Goal: Information Seeking & Learning: Compare options

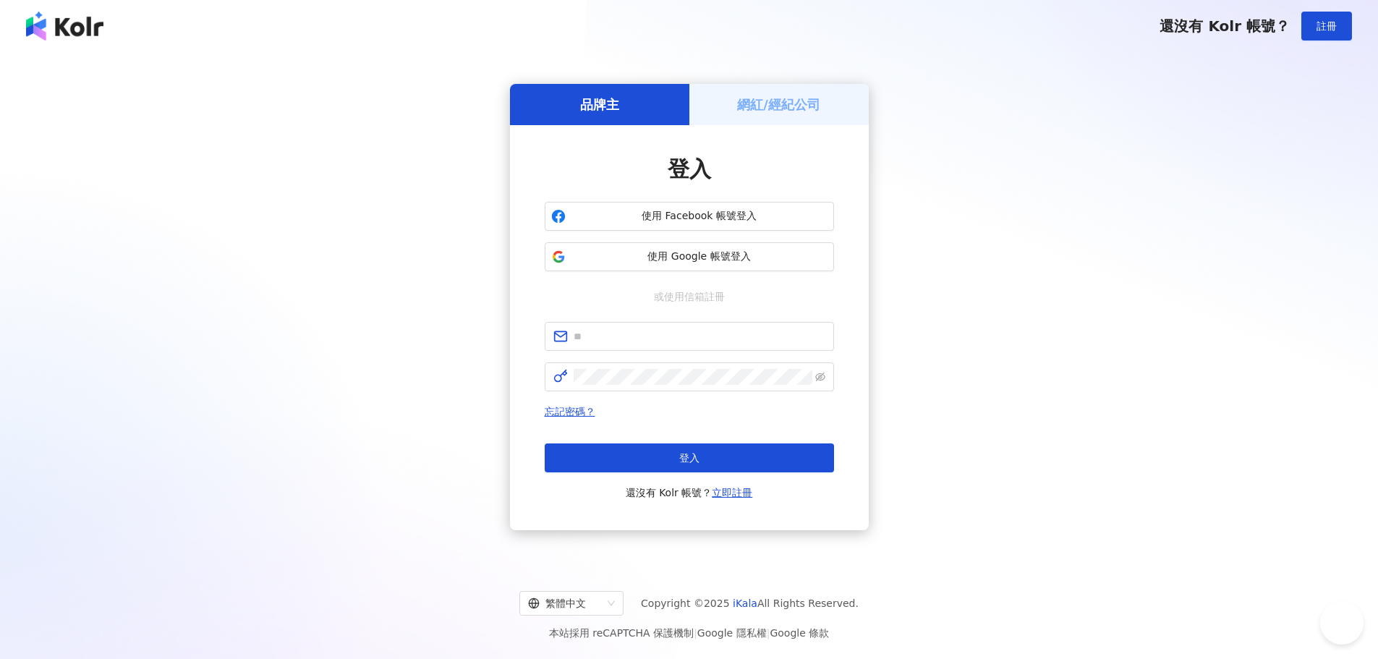
click at [720, 210] on span "使用 Facebook 帳號登入" at bounding box center [699, 216] width 256 height 14
drag, startPoint x: 0, startPoint y: 0, endPoint x: 523, endPoint y: 255, distance: 581.5
click at [513, 255] on div "登入 使用 Facebook 帳號登入 使用 Google 帳號登入 或使用信箱註冊 忘記密碼？ 登入 還沒有 Kolr 帳號？ 立即註冊" at bounding box center [689, 327] width 359 height 405
click at [673, 255] on span "使用 Google 帳號登入" at bounding box center [699, 256] width 256 height 14
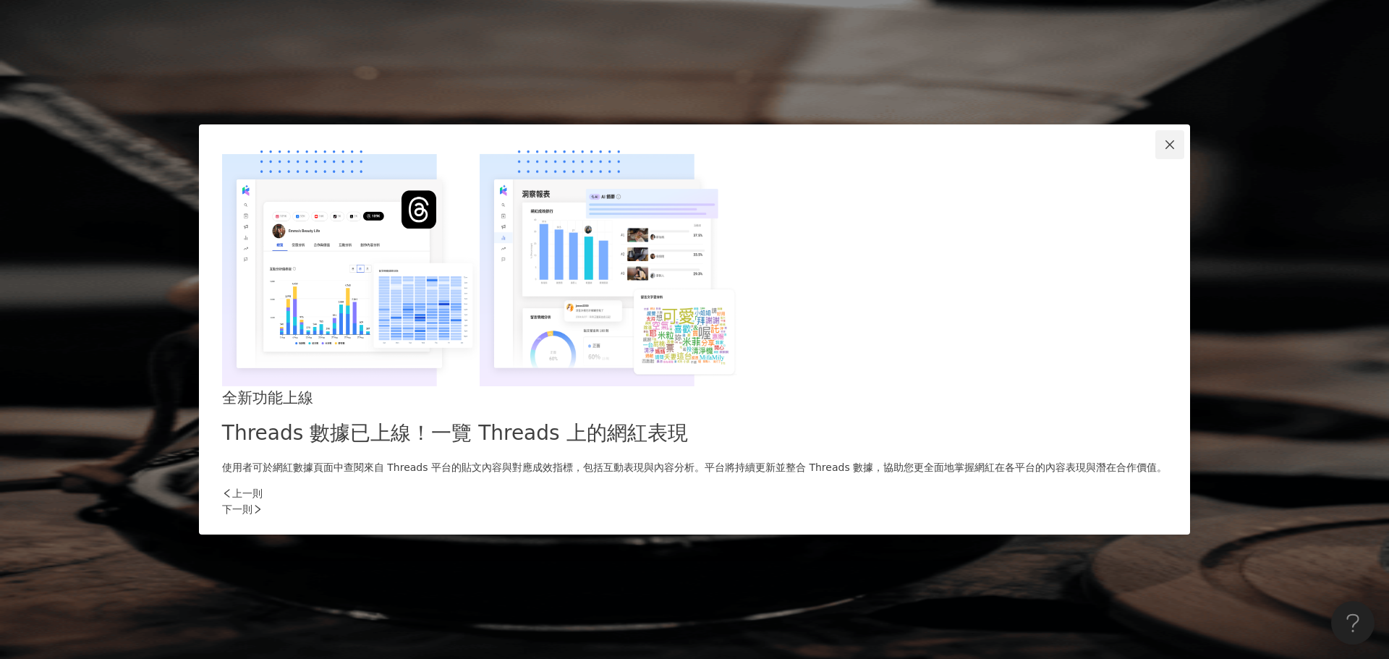
click at [1155, 159] on button "Close" at bounding box center [1169, 144] width 29 height 29
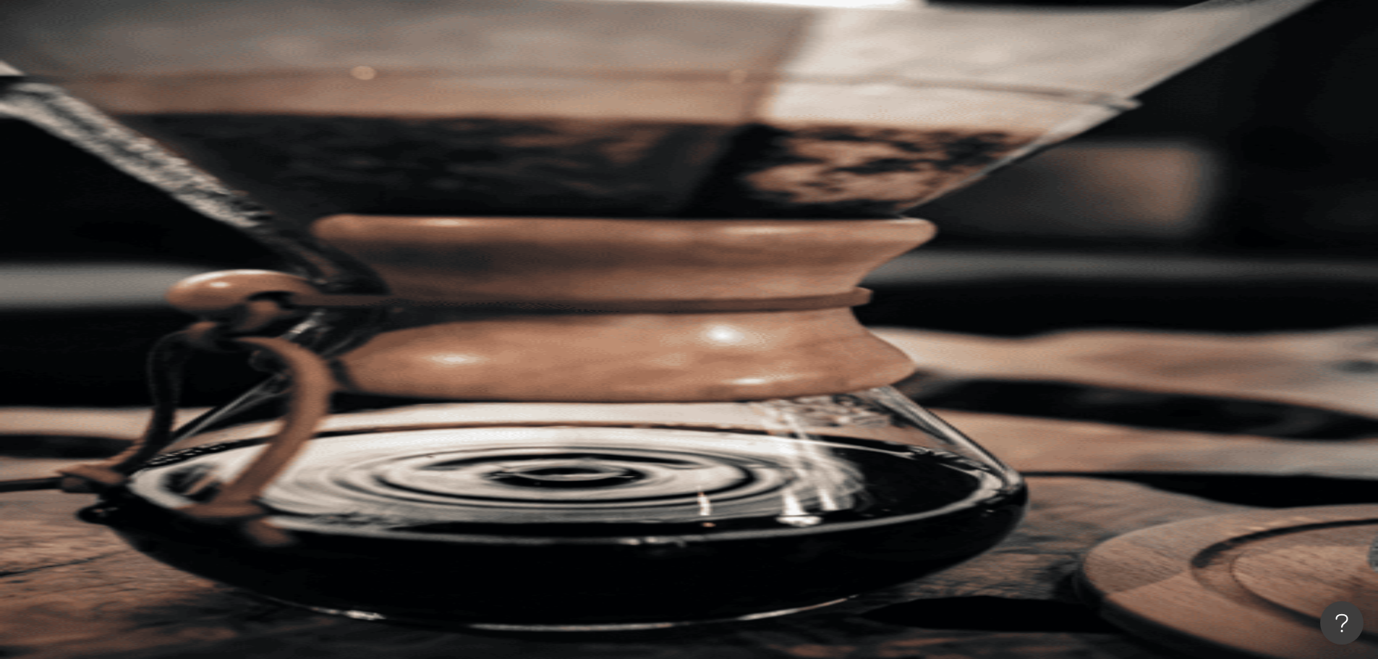
click at [381, 85] on input "search" at bounding box center [322, 71] width 117 height 27
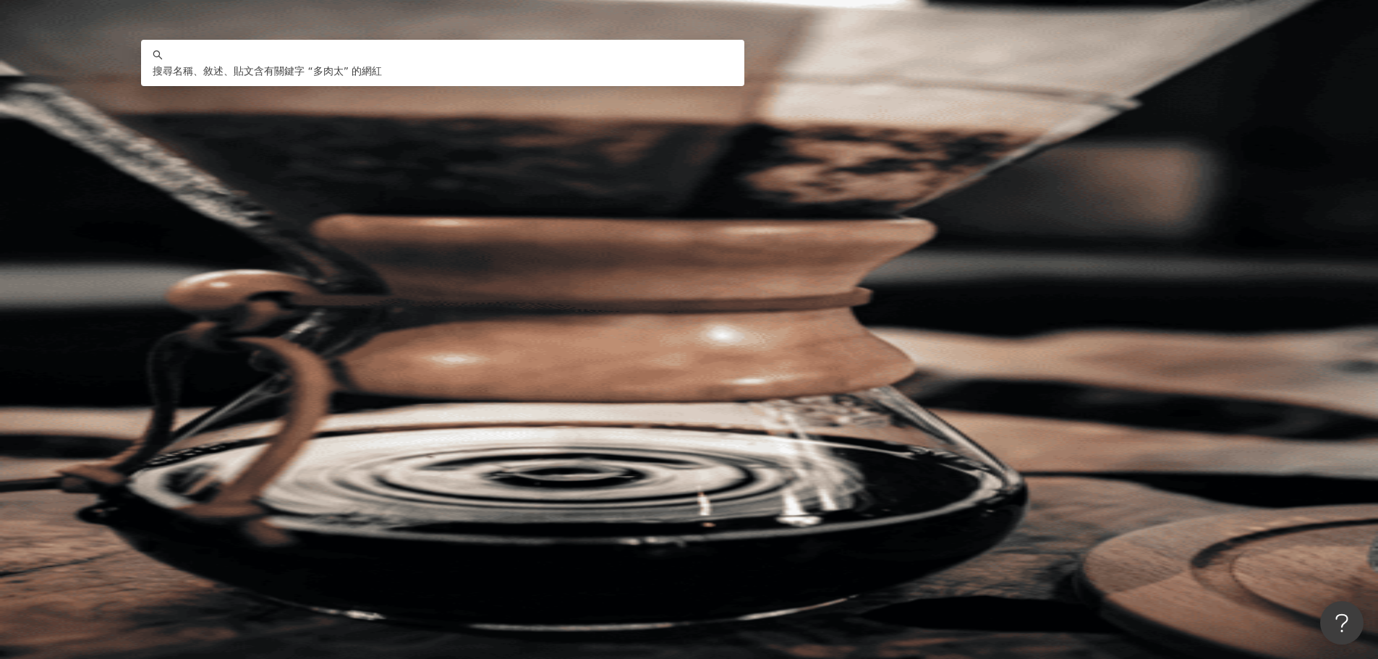
type input "****"
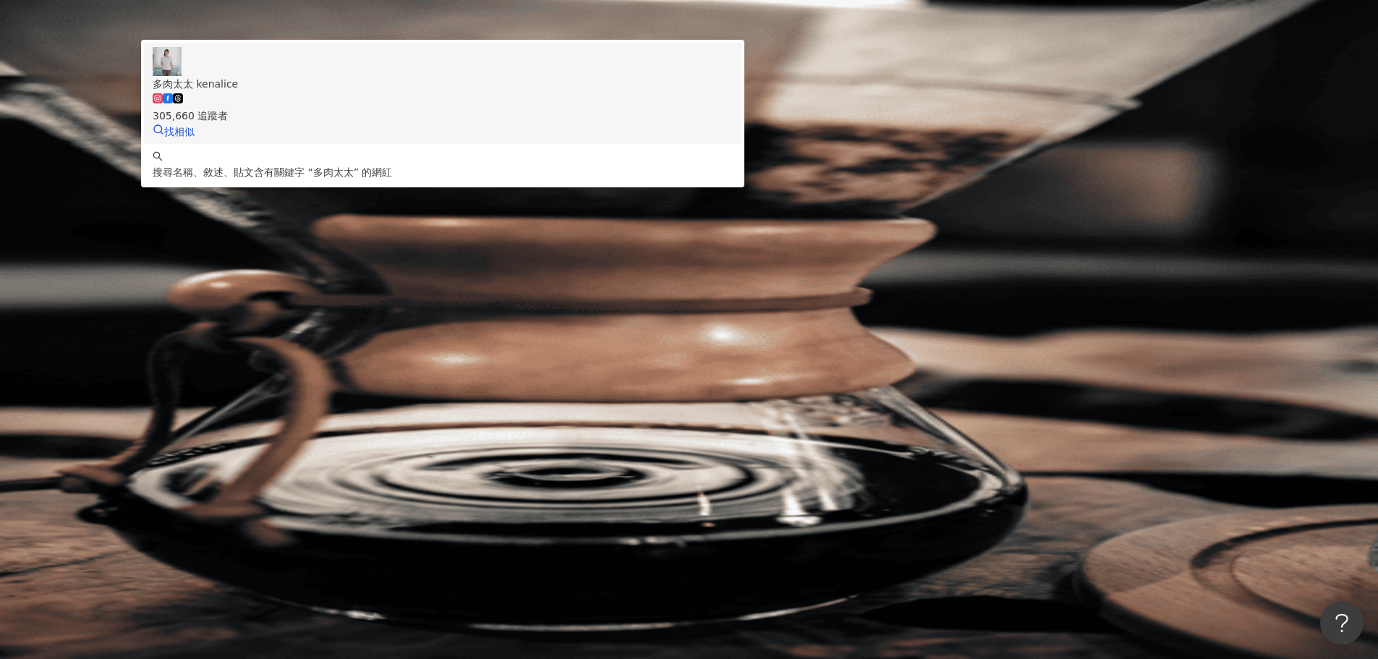
click at [733, 92] on span "多肉太太 kenalice" at bounding box center [443, 84] width 580 height 16
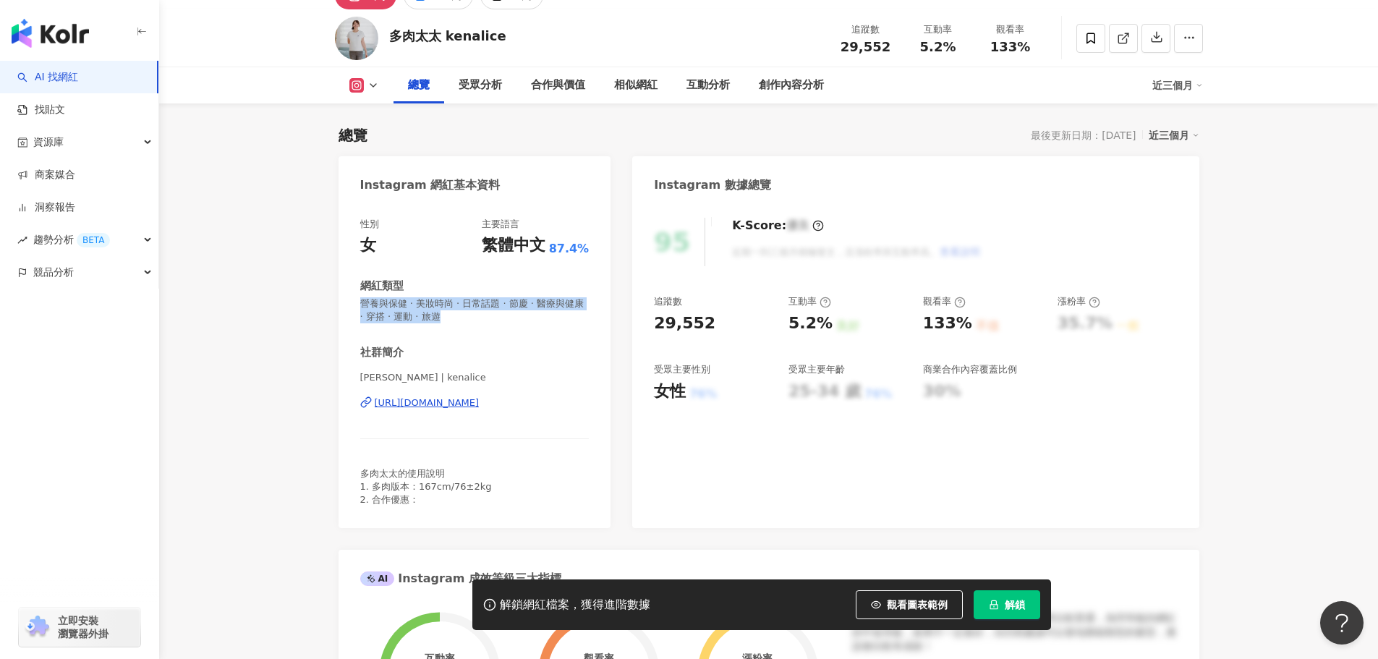
drag, startPoint x: 478, startPoint y: 318, endPoint x: 346, endPoint y: 299, distance: 133.0
click at [346, 299] on div "性別 女 主要語言 繁體中文 87.4% 網紅類型 營養與保健 · 美妝時尚 · 日常話題 · 節慶 · 醫療與健康 · 穿搭 · 運動 · 旅遊 社群簡介 …" at bounding box center [474, 365] width 273 height 325
click at [370, 304] on span "營養與保健 · 美妝時尚 · 日常話題 · 節慶 · 醫療與健康 · 穿搭 · 運動 · 旅遊" at bounding box center [474, 310] width 229 height 26
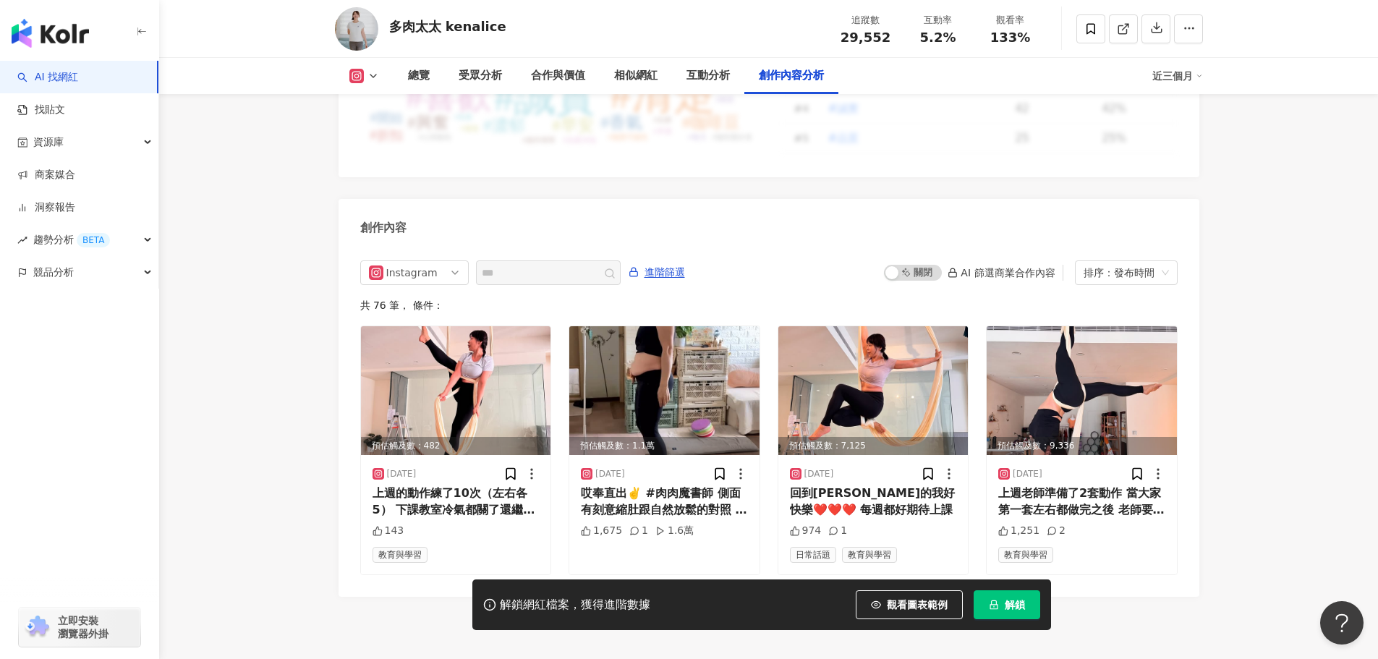
scroll to position [4445, 0]
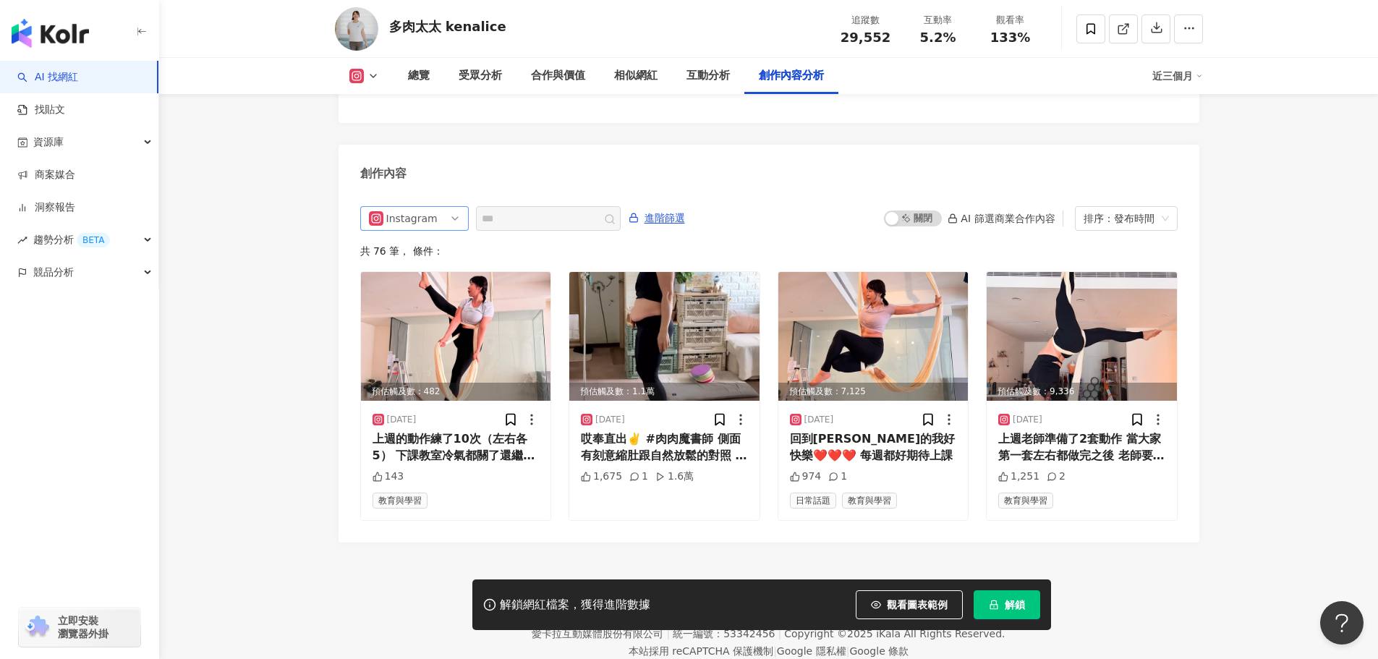
click at [439, 207] on span "Instagram" at bounding box center [414, 218] width 91 height 23
click at [426, 290] on div "Facebook" at bounding box center [412, 298] width 47 height 16
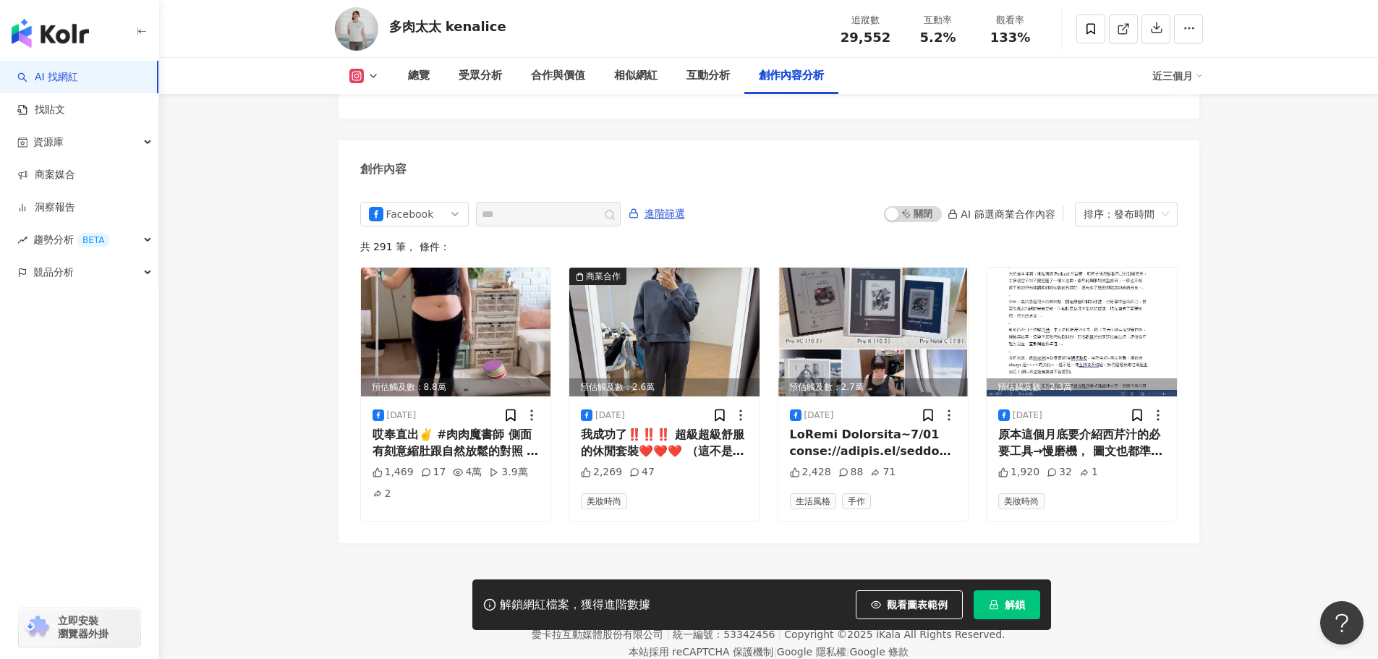
scroll to position [4450, 0]
click at [1090, 281] on img at bounding box center [1081, 331] width 190 height 129
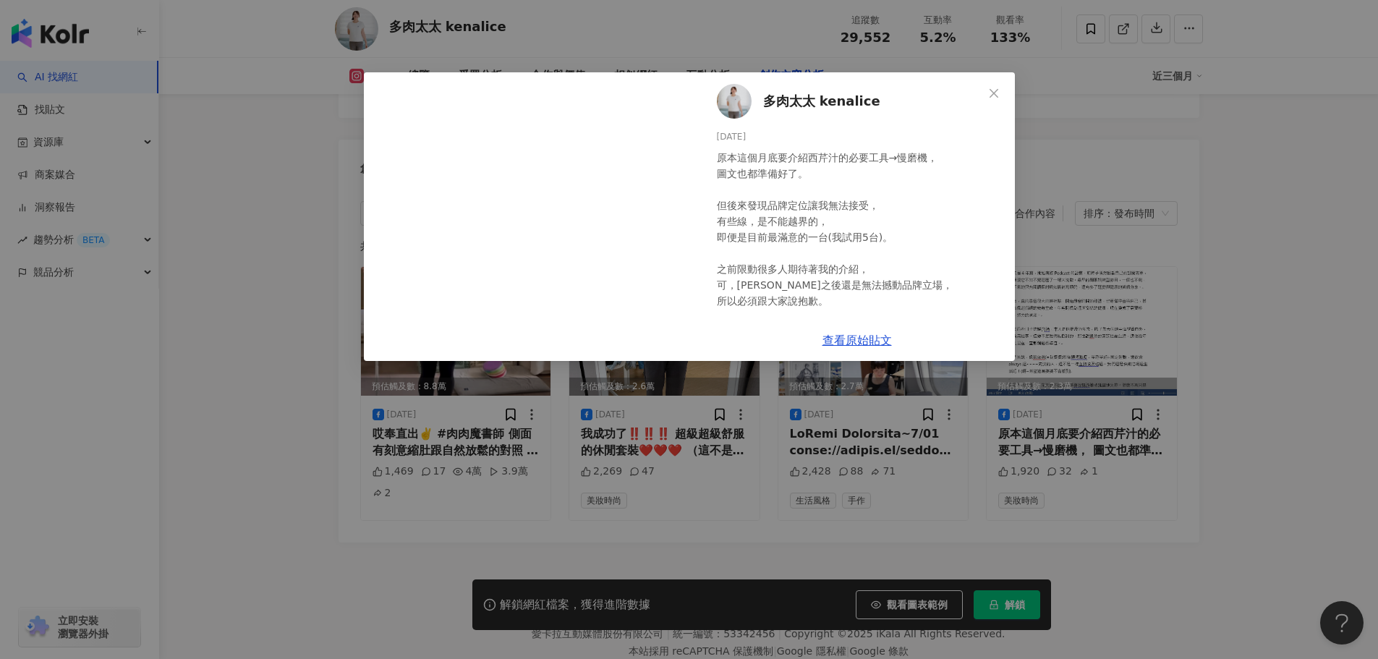
drag, startPoint x: 752, startPoint y: 165, endPoint x: 739, endPoint y: 162, distance: 13.3
click at [752, 165] on div "原本這個月底要介紹西芹汁的必要工具→慢磨機， 圖文也都準備好了。 ​ 但後來發現品牌定位讓我無法接受， 有些線，是不能越界的， 即便是目前最滿意的一台(我試用…" at bounding box center [860, 245] width 286 height 191
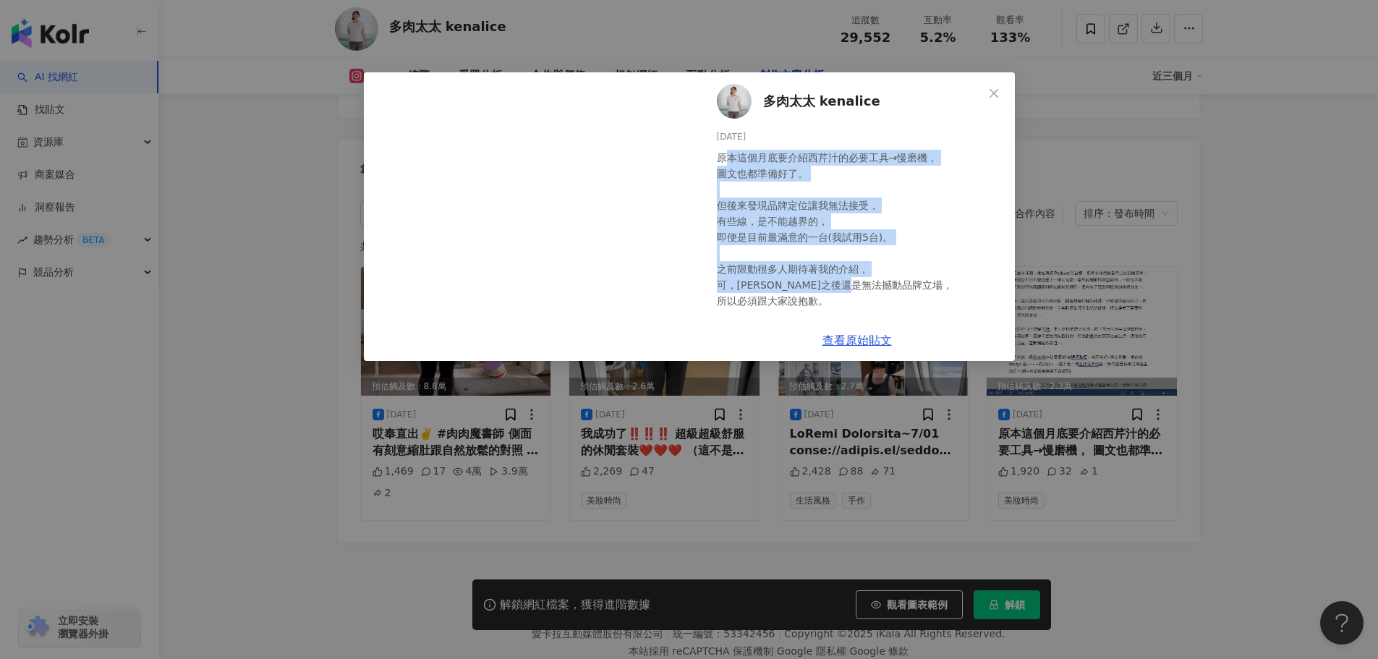
drag, startPoint x: 714, startPoint y: 153, endPoint x: 892, endPoint y: 286, distance: 222.7
click at [892, 286] on div "多肉太太 kenalice [DATE] 原本這個月底要介紹西芹汁的必要工具→慢磨機， 圖文也都準備好了。 ​ 但後來發現品牌定位讓我無法接受， 有些線，是不…" at bounding box center [856, 195] width 315 height 247
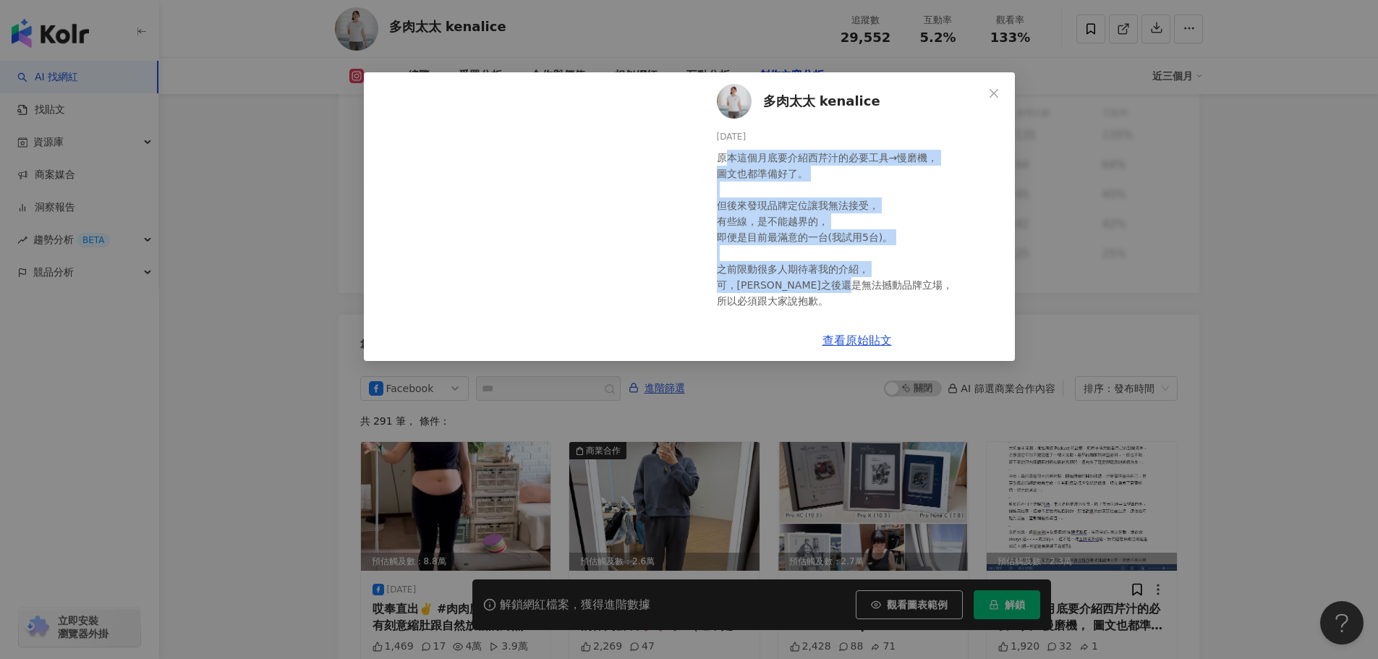
scroll to position [4233, 0]
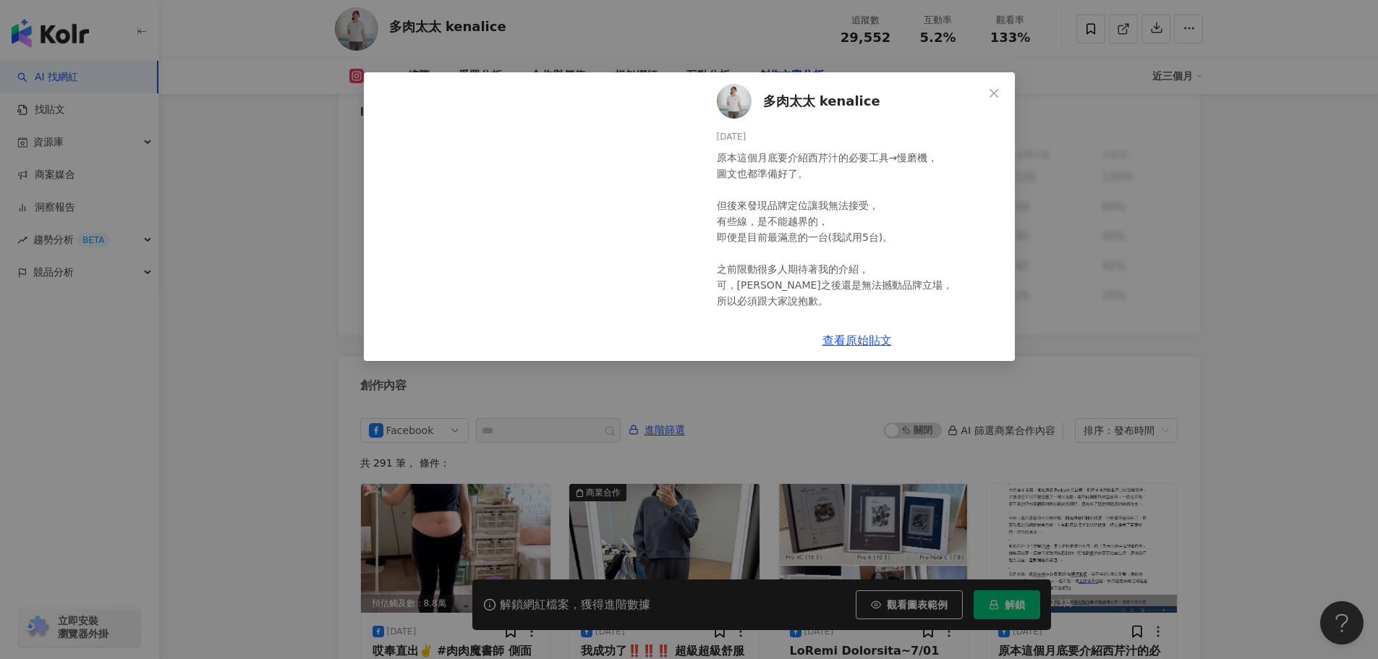
click at [1283, 307] on div "多肉太太 kenalice [DATE] 原本這個月底要介紹西芹汁的必要工具→慢磨機， 圖文也都準備好了。 ​ 但後來發現品牌定位讓我無法接受， 有些線，是不…" at bounding box center [689, 329] width 1378 height 659
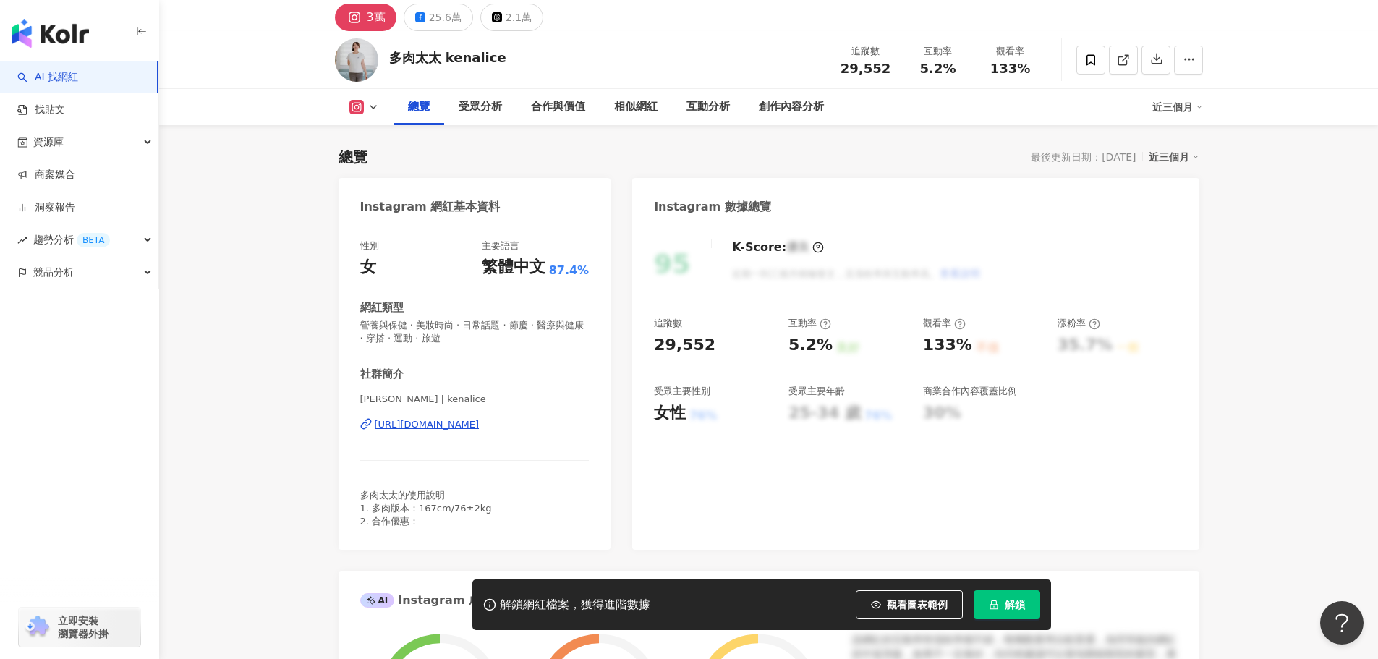
scroll to position [0, 0]
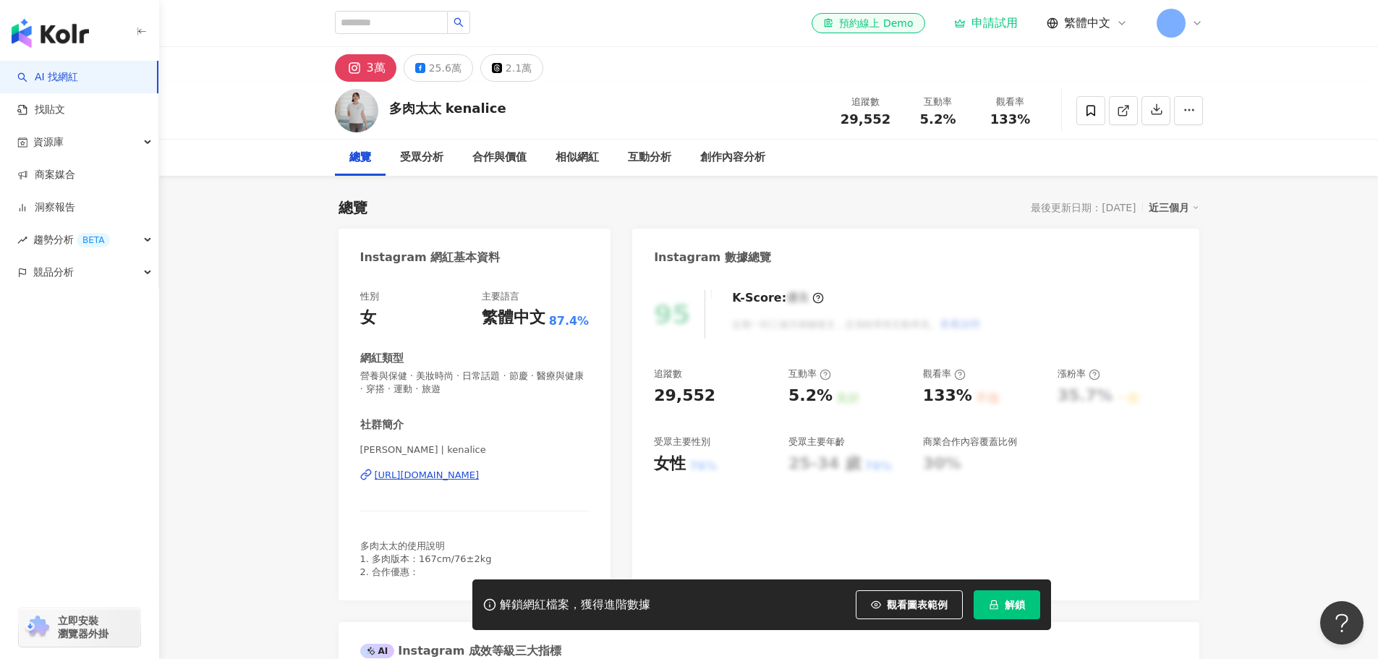
click at [434, 161] on div "受眾分析" at bounding box center [421, 157] width 43 height 17
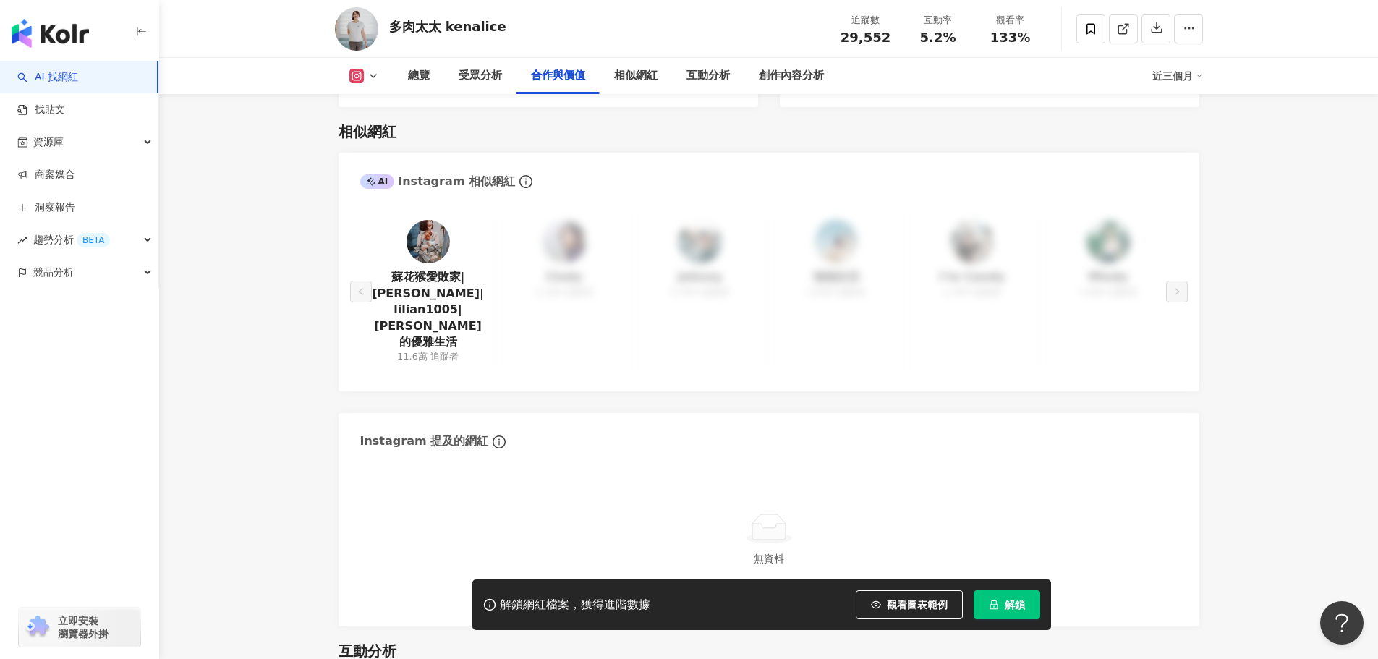
scroll to position [2320, 0]
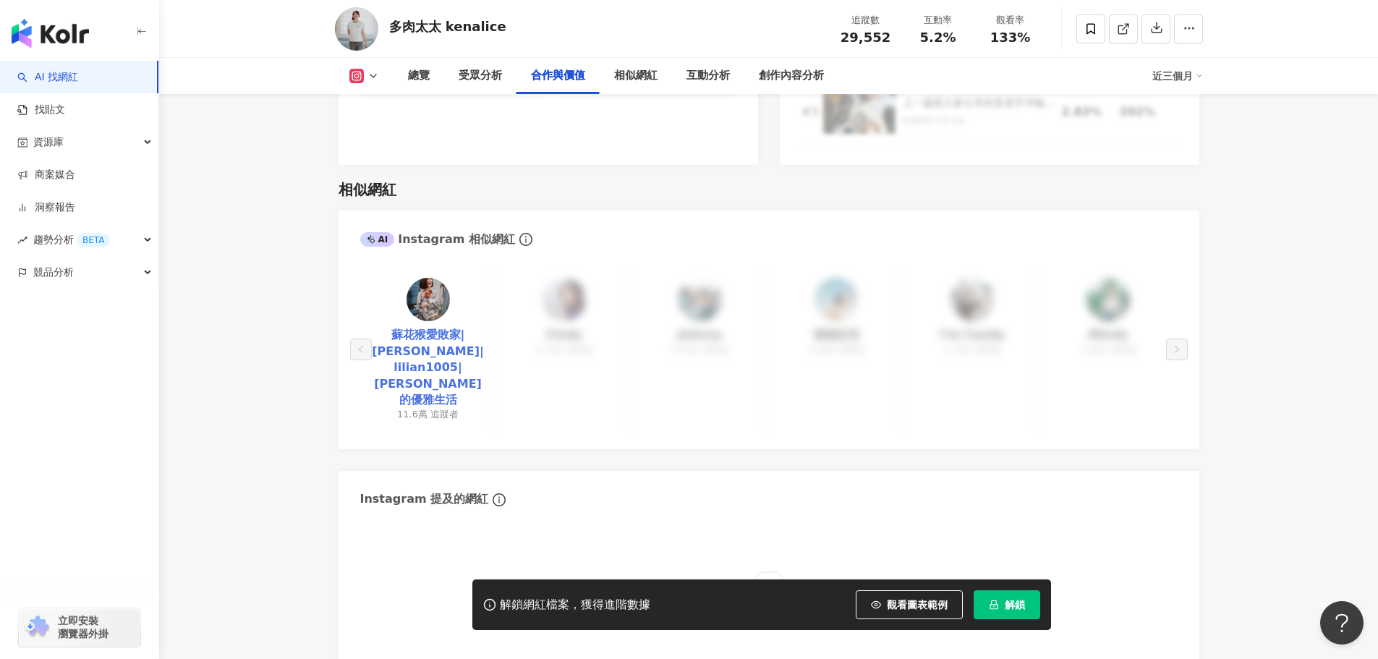
click at [427, 327] on link "蘇花猴愛敗家|[PERSON_NAME]|lilian1005|[PERSON_NAME]的優雅生活" at bounding box center [428, 367] width 113 height 81
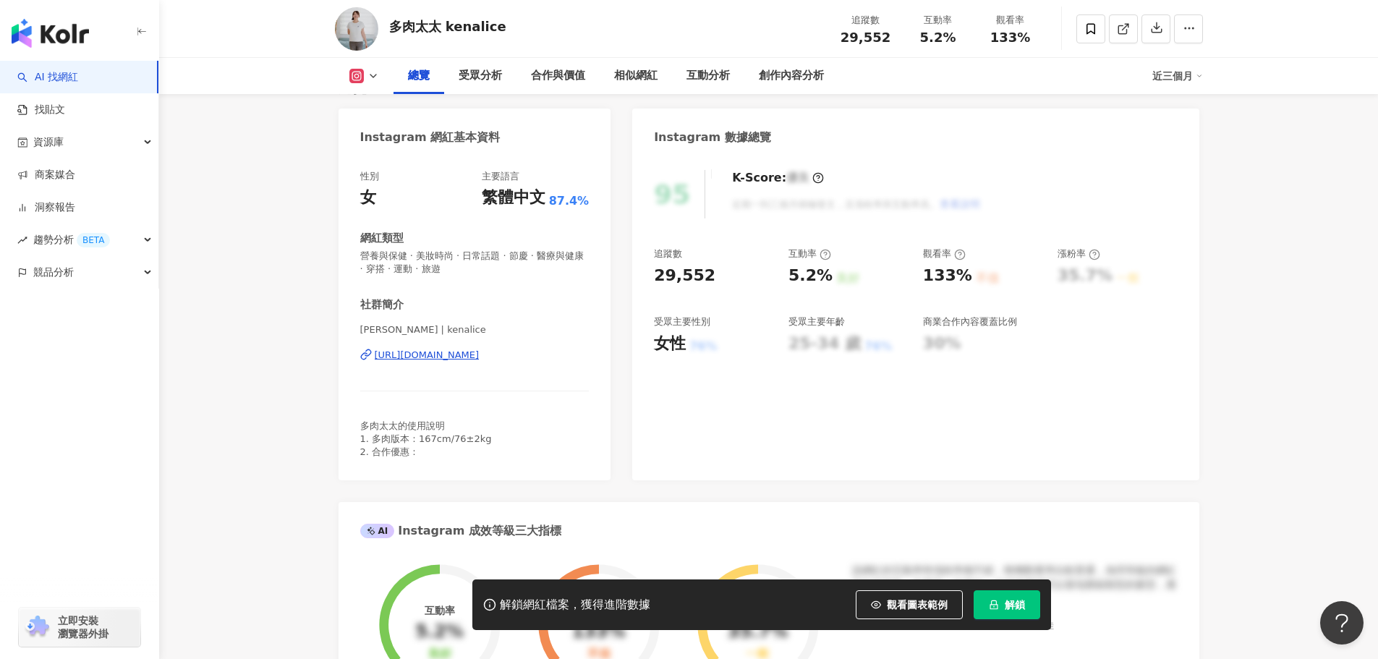
scroll to position [0, 0]
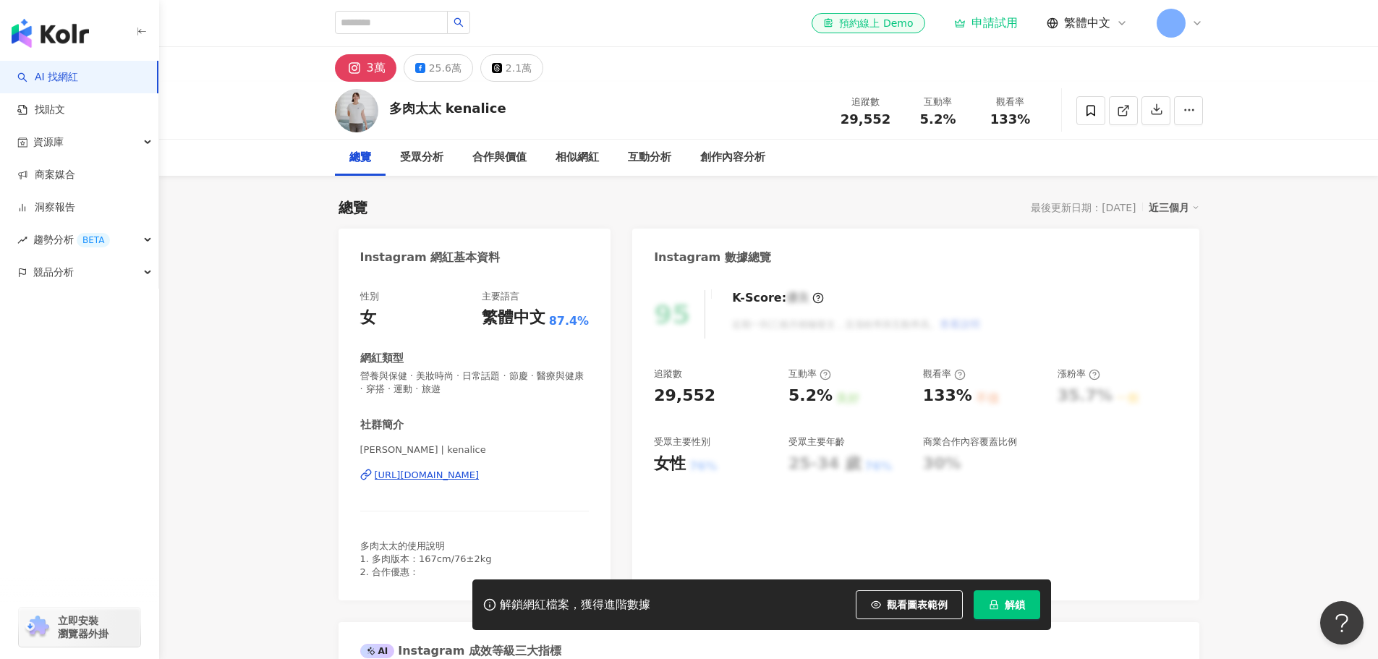
drag, startPoint x: 1218, startPoint y: 292, endPoint x: 1075, endPoint y: 20, distance: 307.6
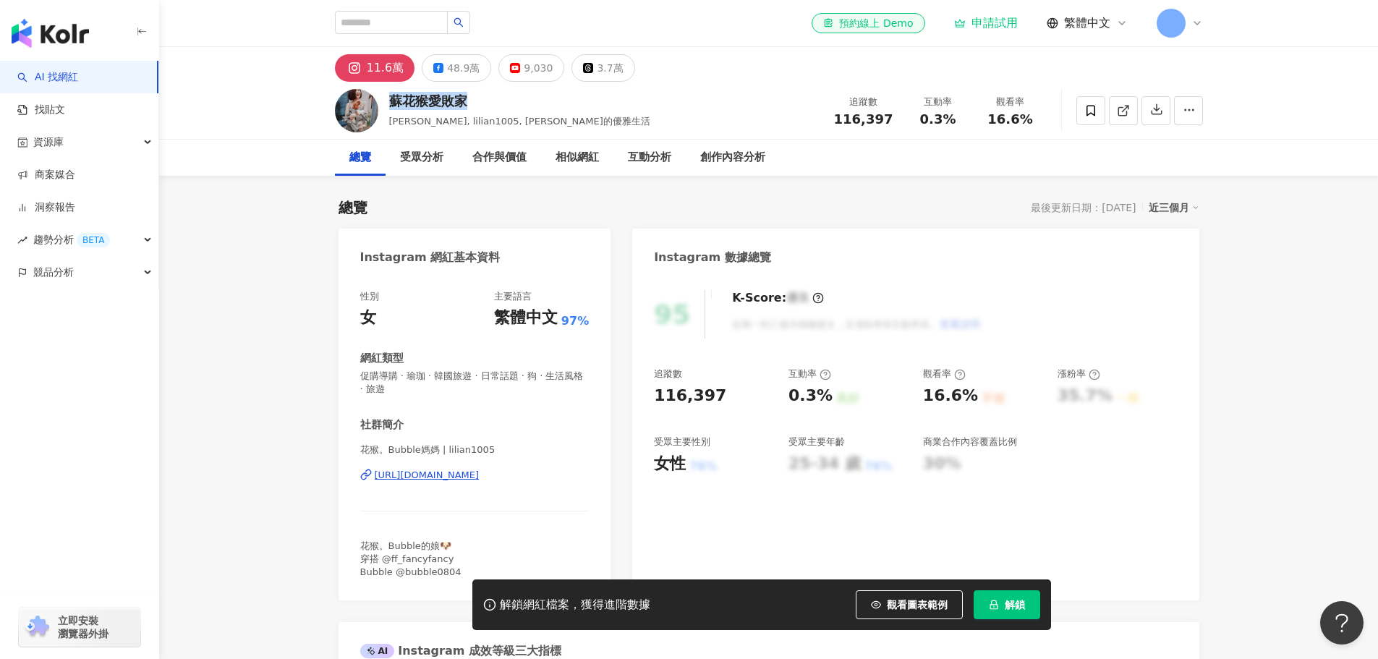
drag, startPoint x: 388, startPoint y: 103, endPoint x: 471, endPoint y: 103, distance: 83.2
click at [471, 103] on div "蘇花猴愛敗家 lilian su, lilian1005, Bubble麻麻的優雅生活 追蹤數 116,397 互動率 0.3% 觀看率 16.6%" at bounding box center [769, 110] width 926 height 57
